Goal: Information Seeking & Learning: Learn about a topic

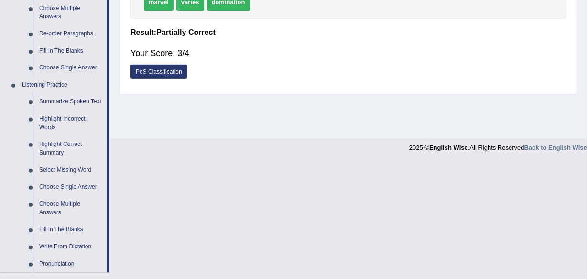
scroll to position [358, 0]
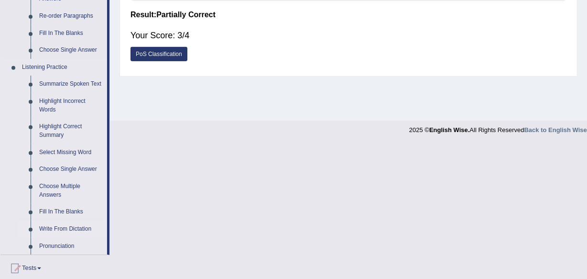
click at [80, 227] on link "Write From Dictation" at bounding box center [71, 228] width 72 height 17
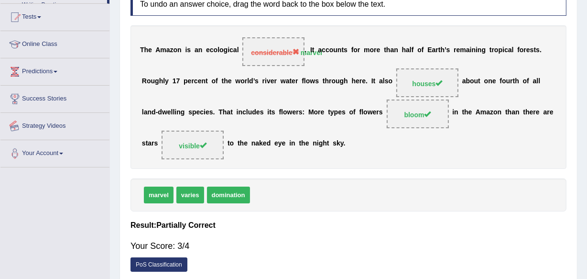
scroll to position [223, 0]
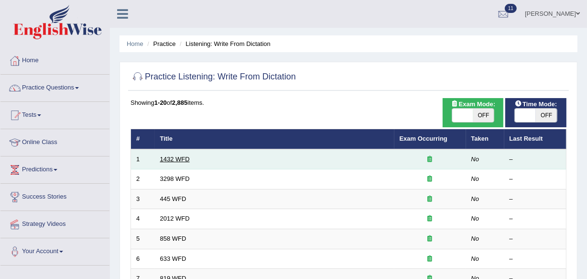
click at [175, 159] on link "1432 WFD" at bounding box center [175, 158] width 30 height 7
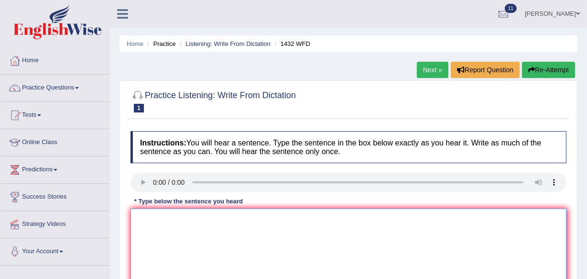
click at [135, 218] on textarea at bounding box center [349, 254] width 436 height 93
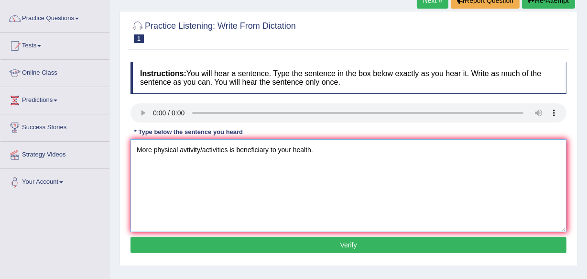
scroll to position [87, 0]
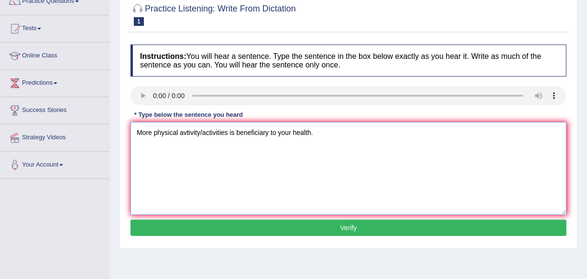
type textarea "More physical avtivity/activities is beneficiary to your health."
click at [347, 224] on button "Verify" at bounding box center [349, 227] width 436 height 16
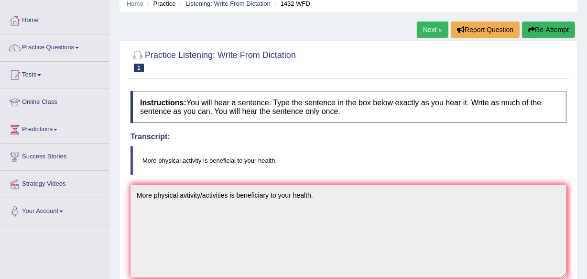
scroll to position [23, 0]
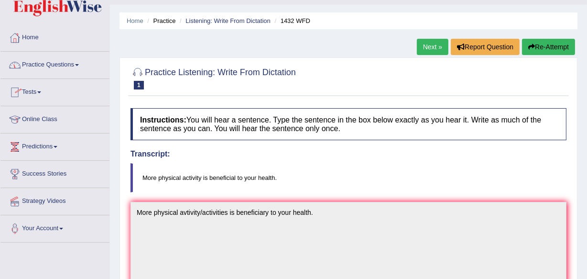
click at [79, 66] on span at bounding box center [77, 65] width 4 height 2
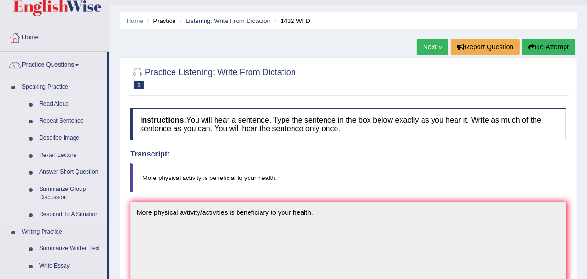
click at [55, 99] on link "Read Aloud" at bounding box center [71, 104] width 72 height 17
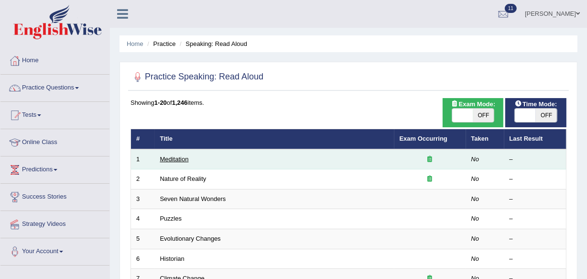
click at [171, 159] on link "Meditation" at bounding box center [174, 158] width 29 height 7
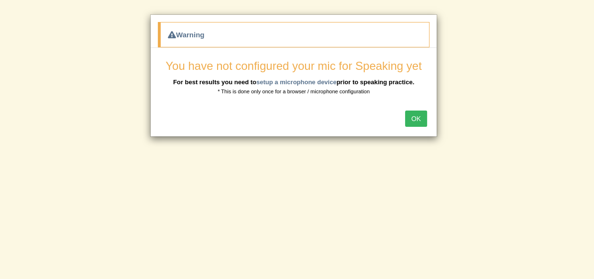
click at [418, 116] on button "OK" at bounding box center [416, 118] width 22 height 16
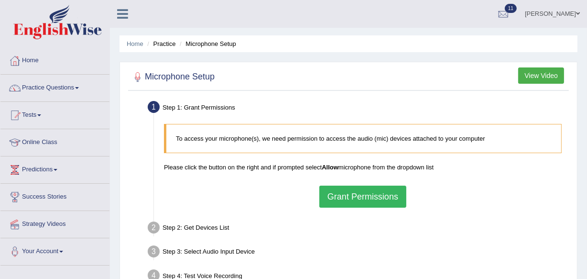
click at [374, 197] on button "Grant Permissions" at bounding box center [362, 197] width 87 height 22
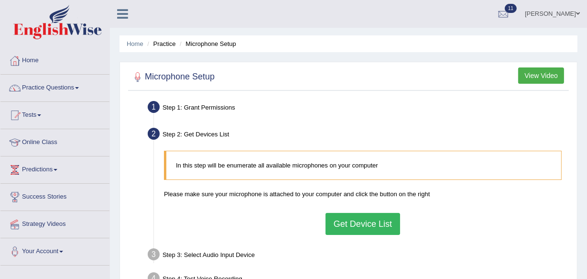
click at [357, 219] on button "Get Device List" at bounding box center [363, 224] width 75 height 22
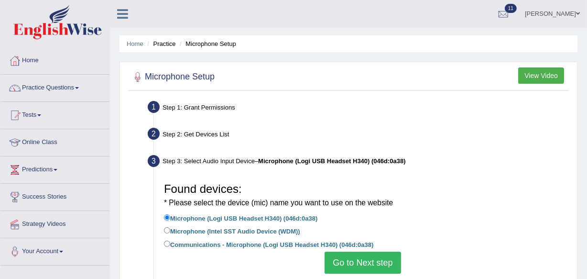
click at [368, 258] on button "Go to Next step" at bounding box center [363, 263] width 76 height 22
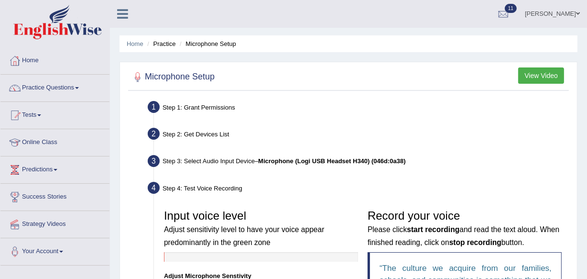
click at [587, 270] on div "Home Practice Microphone Setup You have already completed the setup earlier wit…" at bounding box center [348, 250] width 477 height 501
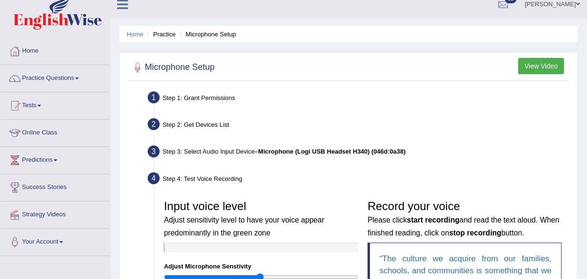
click at [587, 270] on div "Home Practice Microphone Setup You have already completed the setup earlier wit…" at bounding box center [348, 240] width 477 height 501
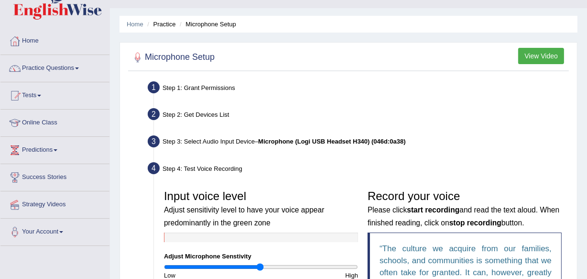
click at [587, 270] on div "Home Practice Microphone Setup You have already completed the setup earlier wit…" at bounding box center [348, 230] width 477 height 501
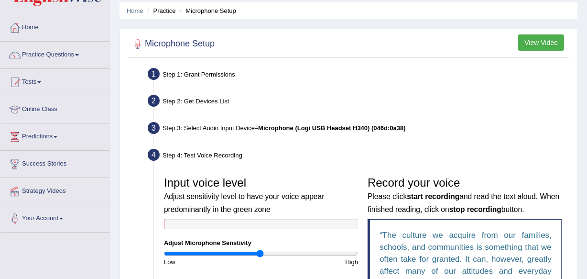
drag, startPoint x: 587, startPoint y: 270, endPoint x: 593, endPoint y: 270, distance: 6.2
click at [587, 246] on html "Toggle navigation Home Practice Questions Speaking Practice Read Aloud Repeat S…" at bounding box center [293, 106] width 587 height 279
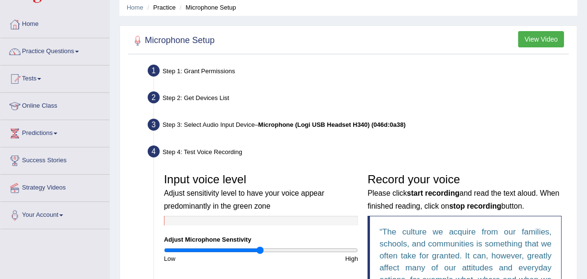
scroll to position [245, 0]
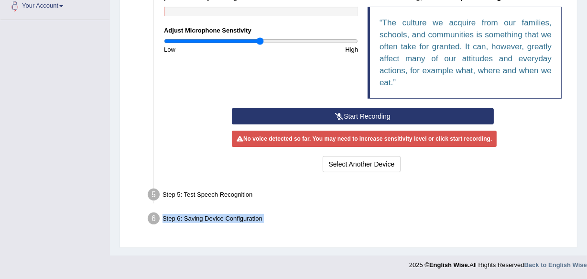
click at [366, 111] on button "Start Recording" at bounding box center [363, 116] width 262 height 16
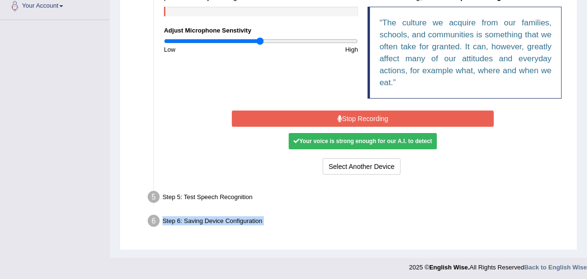
click at [364, 114] on button "Stop Recording" at bounding box center [363, 118] width 262 height 16
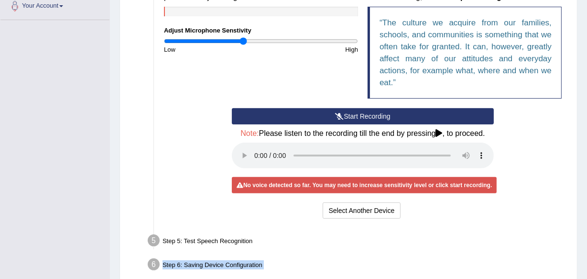
drag, startPoint x: 261, startPoint y: 43, endPoint x: 243, endPoint y: 43, distance: 17.7
type input "0.82"
click at [243, 43] on input "range" at bounding box center [261, 41] width 194 height 8
click at [378, 112] on button "Start Recording" at bounding box center [363, 116] width 262 height 16
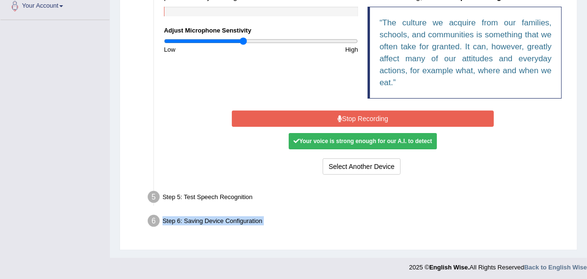
click at [379, 116] on button "Stop Recording" at bounding box center [363, 118] width 262 height 16
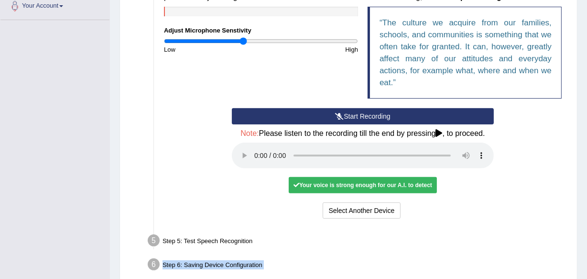
click at [379, 116] on button "Start Recording" at bounding box center [363, 116] width 262 height 16
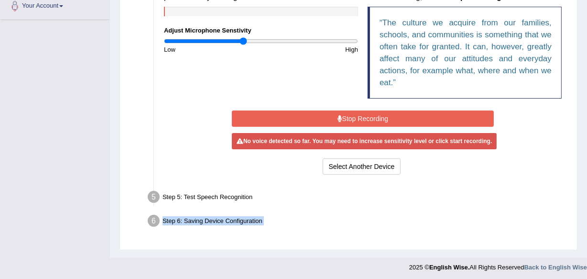
click at [362, 114] on button "Stop Recording" at bounding box center [363, 118] width 262 height 16
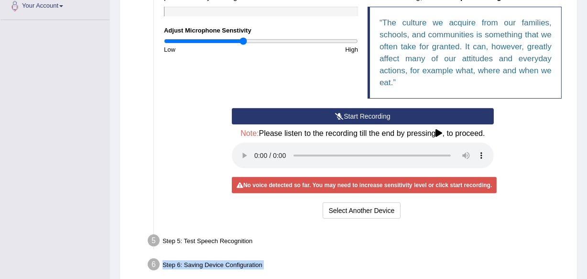
click at [362, 114] on button "Start Recording" at bounding box center [363, 116] width 262 height 16
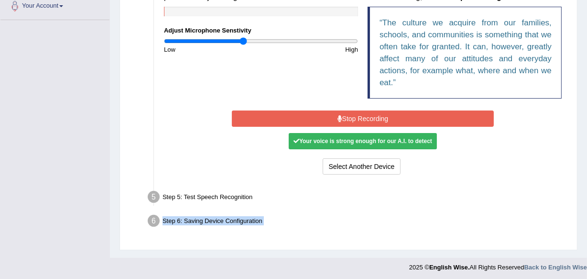
click at [362, 114] on button "Stop Recording" at bounding box center [363, 118] width 262 height 16
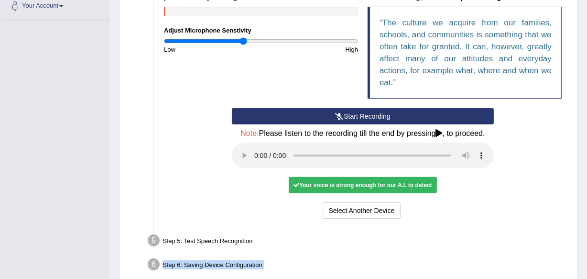
click at [362, 114] on button "Start Recording" at bounding box center [363, 116] width 262 height 16
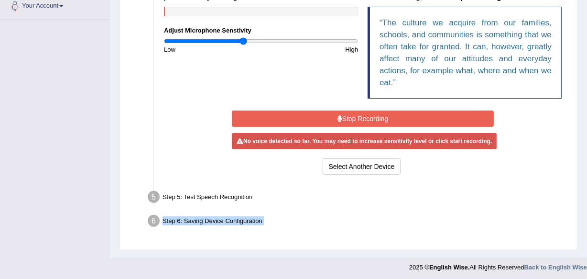
click at [362, 114] on button "Stop Recording" at bounding box center [363, 118] width 262 height 16
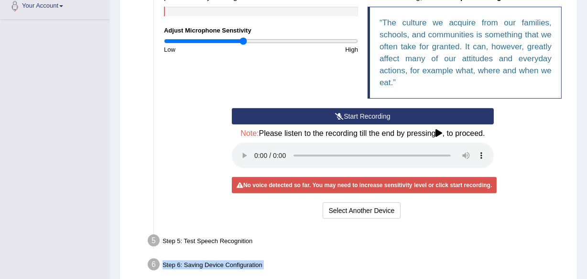
click at [362, 114] on button "Start Recording" at bounding box center [363, 116] width 262 height 16
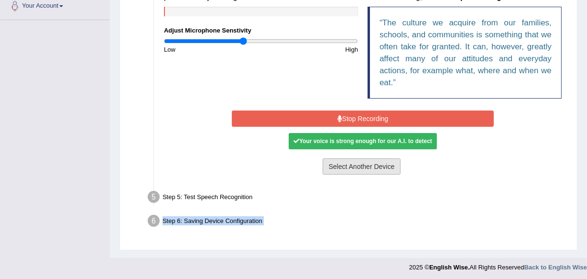
click at [365, 159] on button "Select Another Device" at bounding box center [362, 166] width 78 height 16
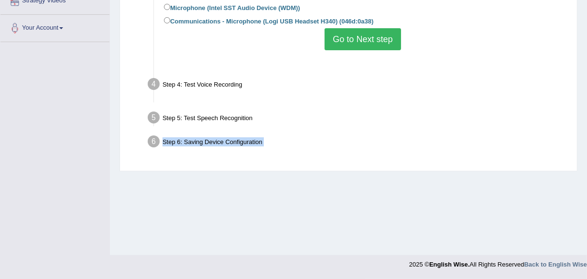
scroll to position [223, 0]
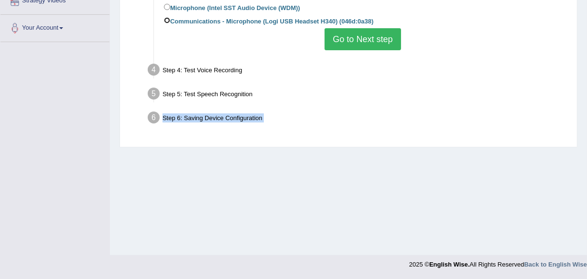
click at [168, 19] on input "Communications - Microphone (Logi USB Headset H340) (046d:0a38)" at bounding box center [167, 20] width 6 height 6
radio input "true"
click at [384, 38] on button "Go to Next step" at bounding box center [363, 39] width 76 height 22
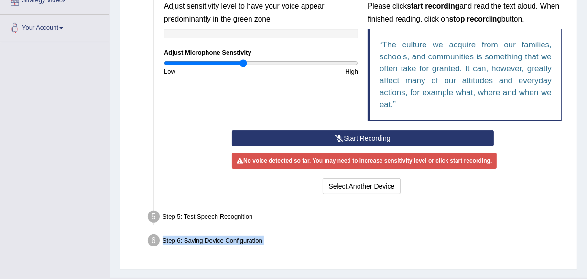
click at [379, 135] on button "Start Recording" at bounding box center [363, 138] width 262 height 16
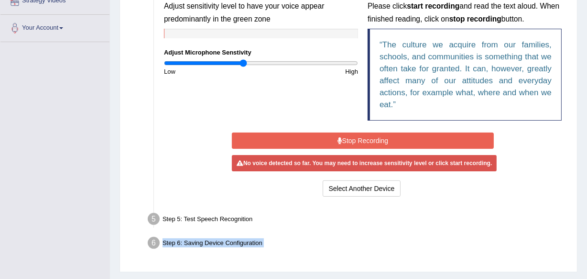
click at [379, 135] on button "Stop Recording" at bounding box center [363, 140] width 262 height 16
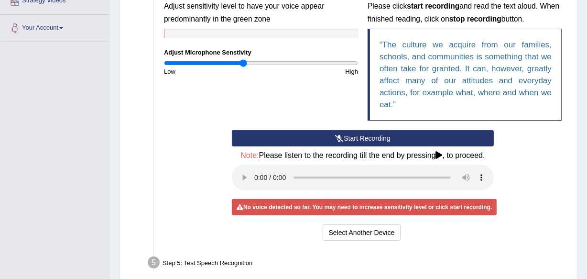
click at [379, 135] on button "Start Recording" at bounding box center [363, 138] width 262 height 16
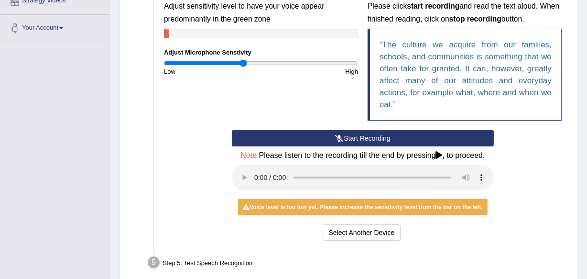
click at [379, 135] on button "Start Recording" at bounding box center [363, 138] width 262 height 16
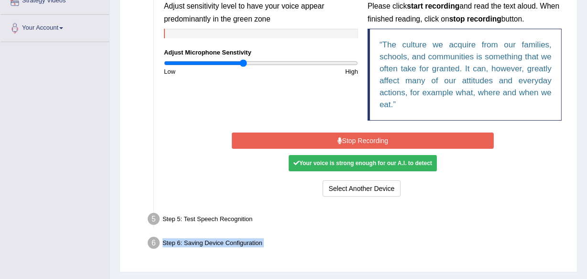
click at [359, 138] on button "Stop Recording" at bounding box center [363, 140] width 262 height 16
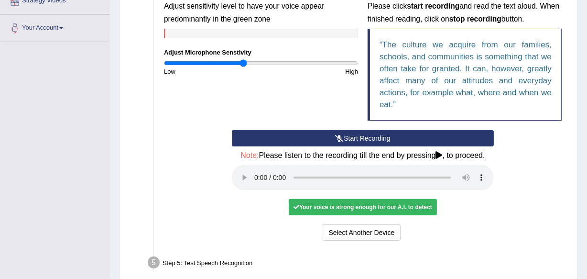
click at [359, 138] on button "Start Recording" at bounding box center [363, 138] width 262 height 16
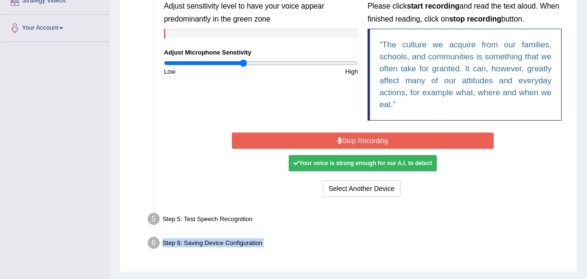
click at [355, 137] on button "Stop Recording" at bounding box center [363, 140] width 262 height 16
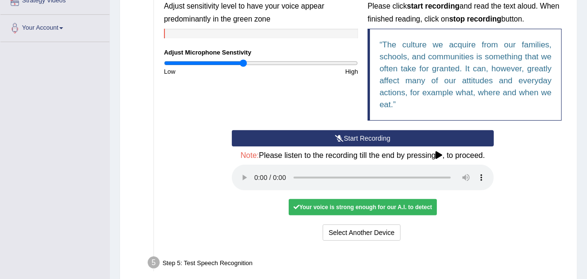
click at [355, 137] on button "Start Recording" at bounding box center [363, 138] width 262 height 16
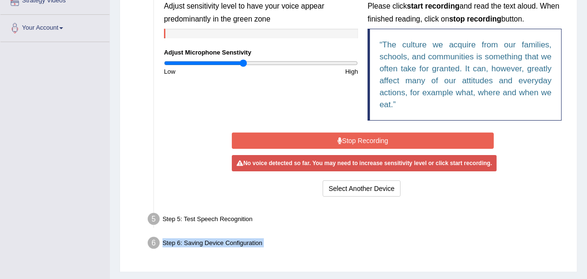
click at [355, 137] on button "Stop Recording" at bounding box center [363, 140] width 262 height 16
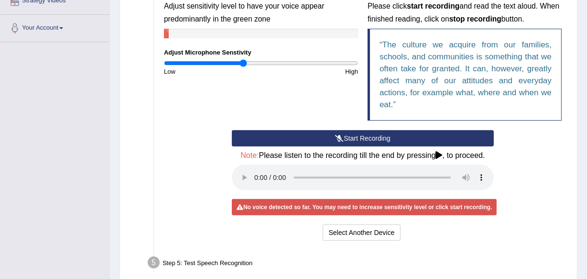
click at [355, 137] on button "Start Recording" at bounding box center [363, 138] width 262 height 16
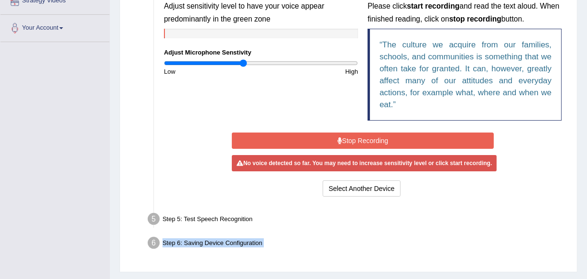
click at [355, 137] on button "Stop Recording" at bounding box center [363, 140] width 262 height 16
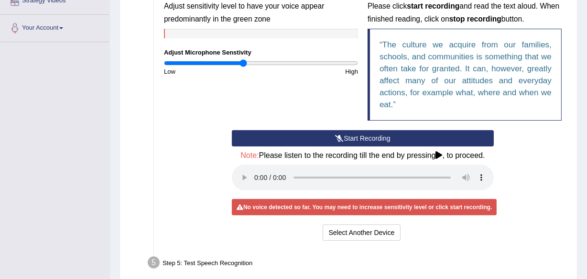
click at [355, 137] on button "Start Recording" at bounding box center [363, 138] width 262 height 16
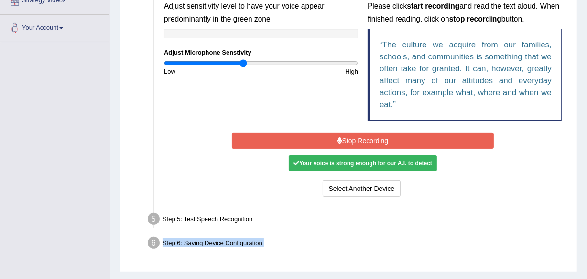
click at [355, 137] on button "Stop Recording" at bounding box center [363, 140] width 262 height 16
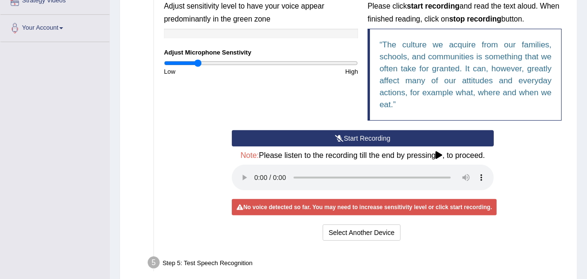
drag, startPoint x: 244, startPoint y: 59, endPoint x: 198, endPoint y: 73, distance: 47.4
type input "0.34"
click at [198, 67] on input "range" at bounding box center [261, 63] width 194 height 8
click at [359, 139] on button "Start Recording" at bounding box center [363, 138] width 262 height 16
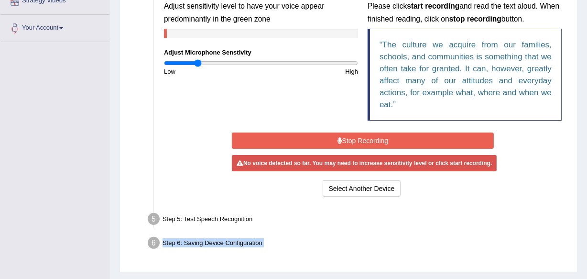
click at [359, 139] on button "Stop Recording" at bounding box center [363, 140] width 262 height 16
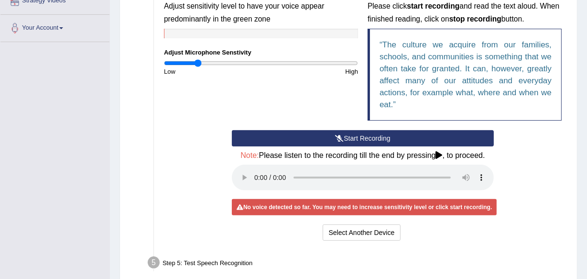
click at [359, 139] on button "Start Recording" at bounding box center [363, 138] width 262 height 16
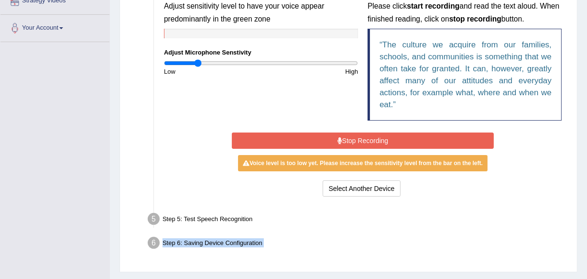
click at [359, 139] on button "Stop Recording" at bounding box center [363, 140] width 262 height 16
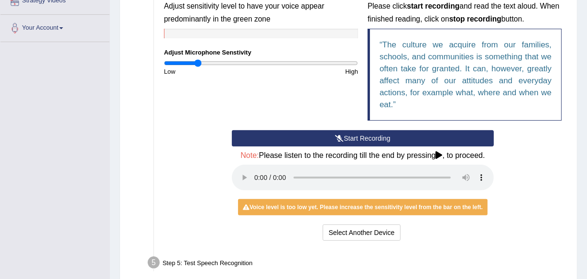
click at [354, 131] on button "Start Recording" at bounding box center [363, 138] width 262 height 16
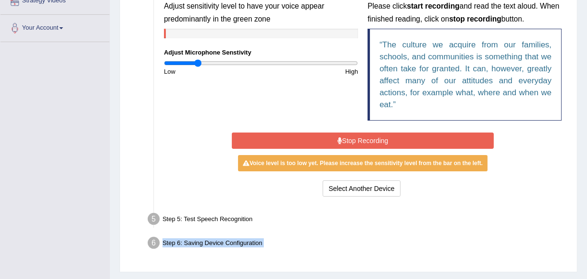
click at [358, 138] on button "Stop Recording" at bounding box center [363, 140] width 262 height 16
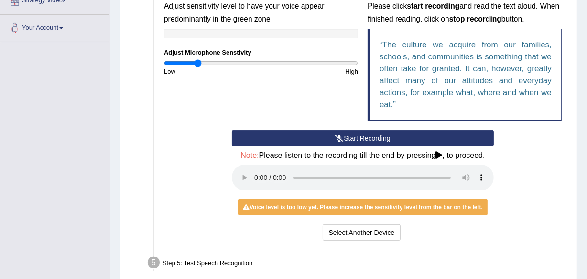
click at [344, 137] on button "Start Recording" at bounding box center [363, 138] width 262 height 16
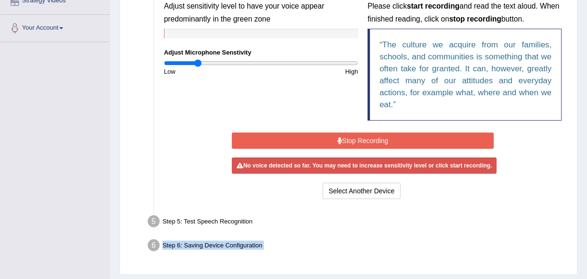
click at [344, 137] on div "Start Recording Stop Recording Note: Please listen to the recording till the en…" at bounding box center [363, 165] width 272 height 71
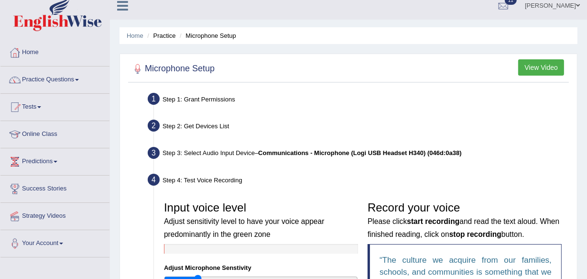
scroll to position [0, 0]
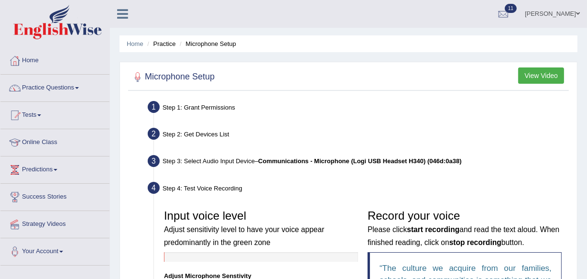
click at [79, 87] on span at bounding box center [77, 88] width 4 height 2
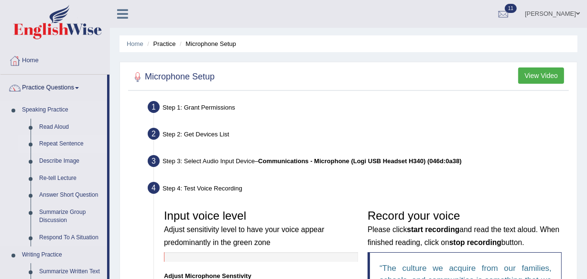
click at [58, 143] on link "Repeat Sentence" at bounding box center [71, 143] width 72 height 17
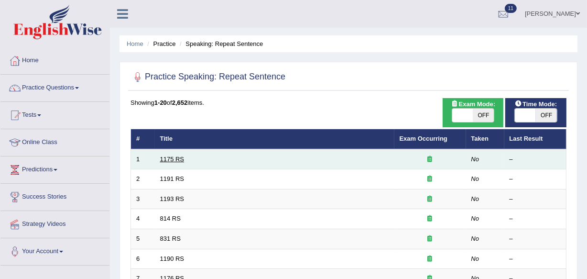
click at [162, 159] on link "1175 RS" at bounding box center [172, 158] width 24 height 7
